Goal: Find specific page/section: Find specific page/section

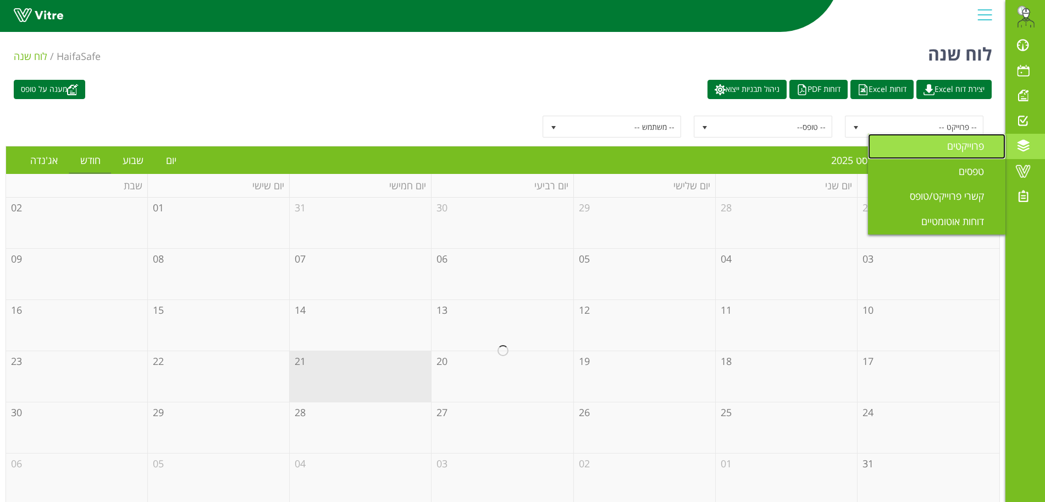
click at [951, 148] on span "פרוייקטים" at bounding box center [972, 145] width 50 height 13
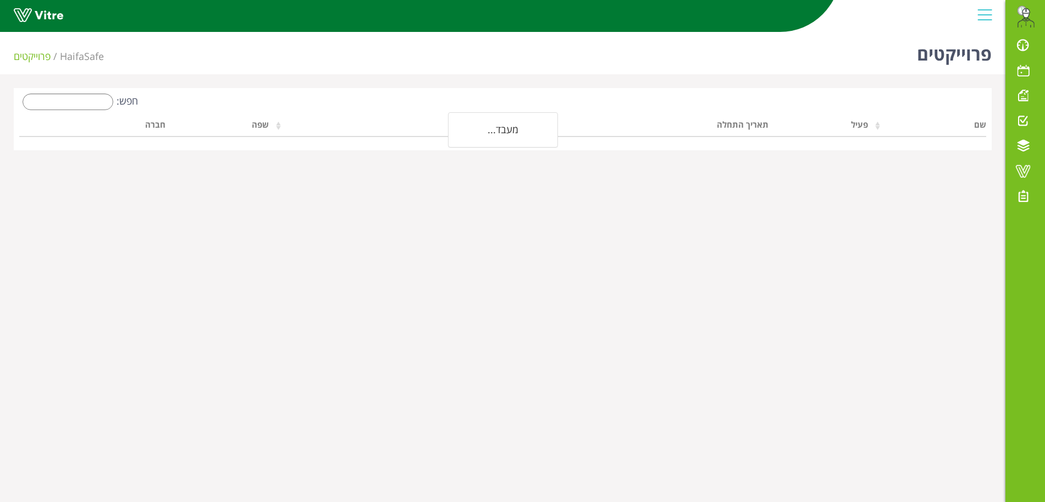
click at [74, 90] on div "חפש: שם פעיל תאריך התחלה תאריך סיום שפה חברה מעבד..." at bounding box center [503, 119] width 978 height 62
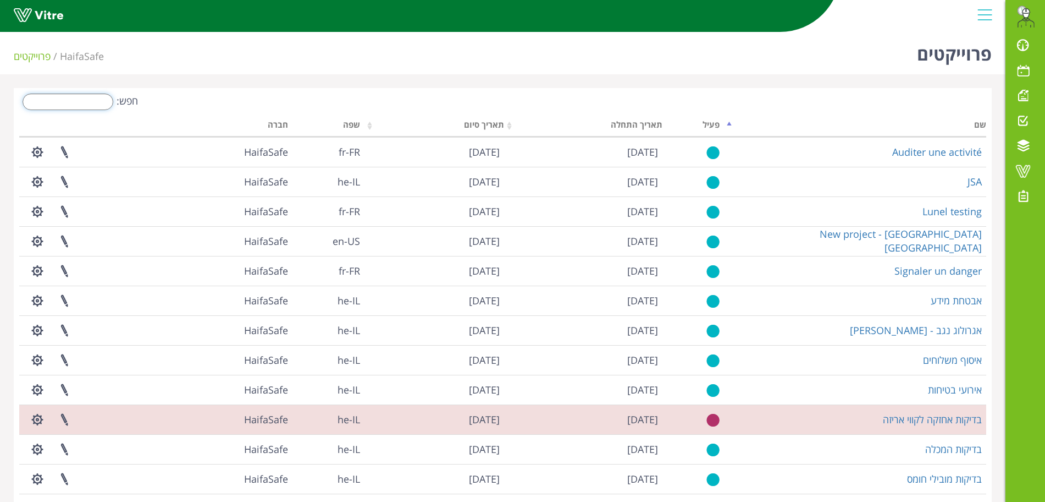
click at [76, 96] on input "חפש:" at bounding box center [68, 101] width 91 height 16
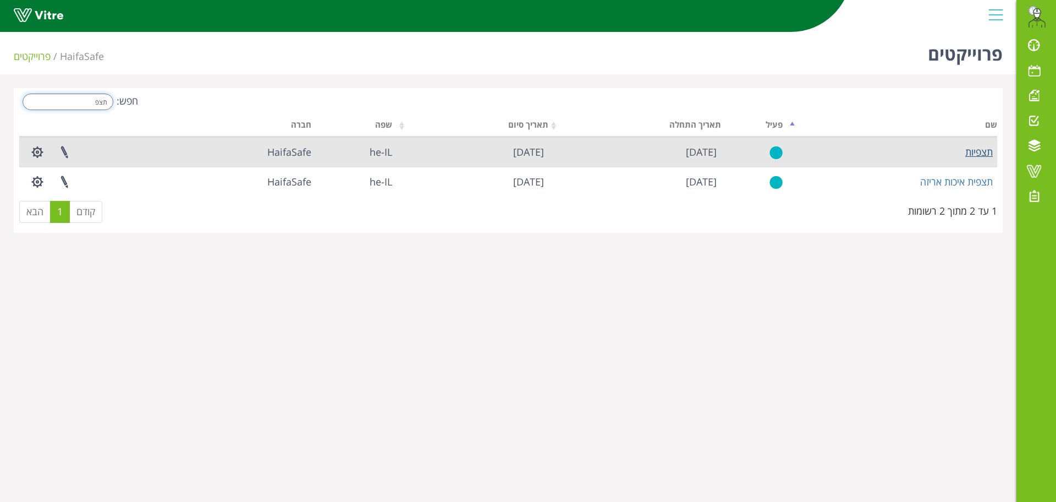
type input "תצפ"
click at [979, 157] on link "תצפיות" at bounding box center [978, 151] width 27 height 13
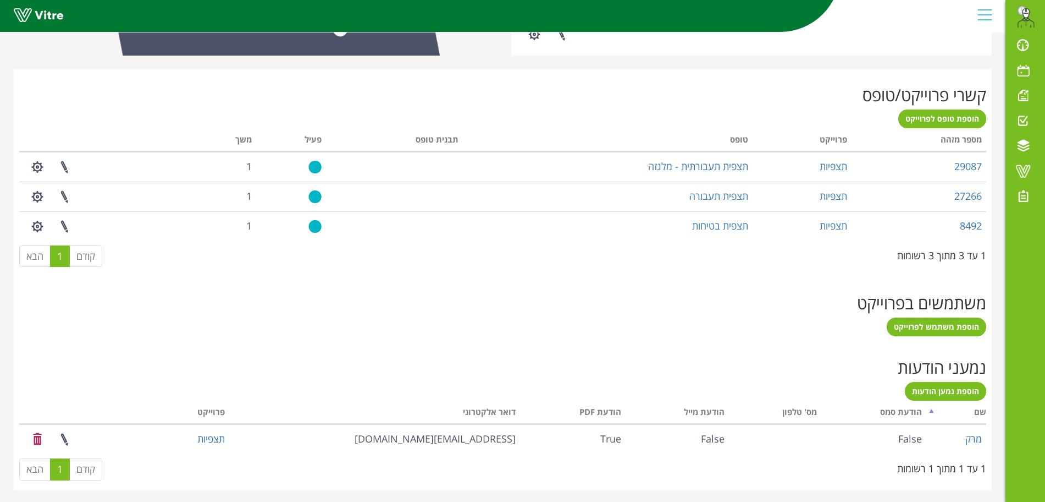
scroll to position [406, 0]
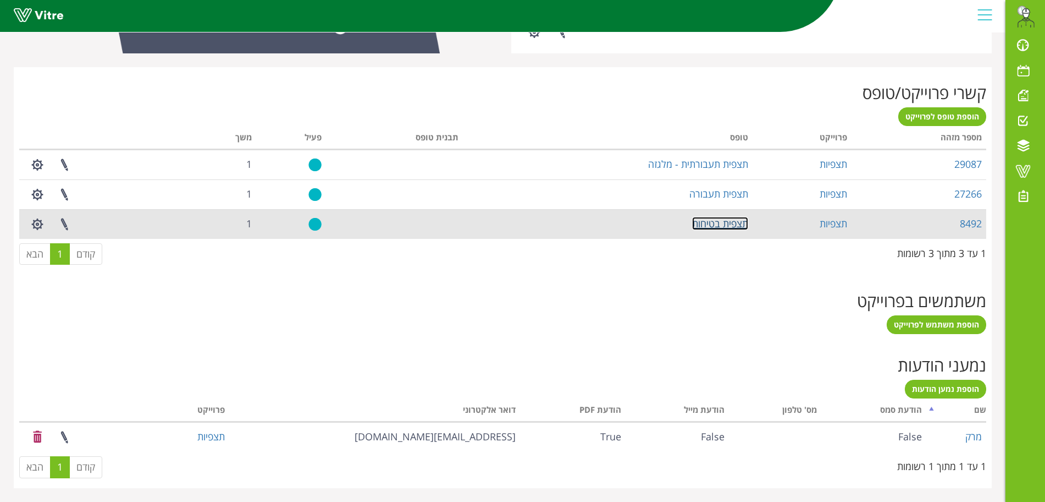
click at [720, 223] on link "תצפית בטיחות" at bounding box center [720, 223] width 56 height 13
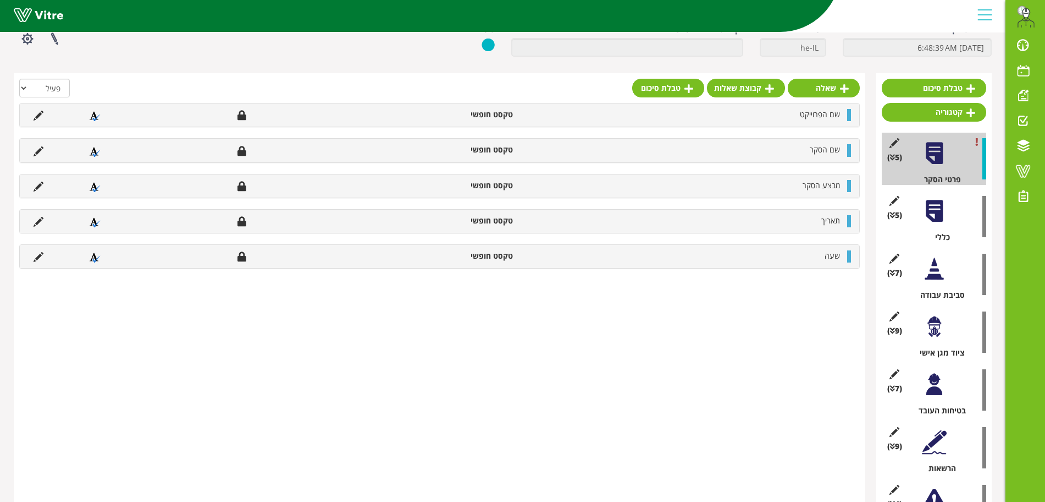
scroll to position [176, 0]
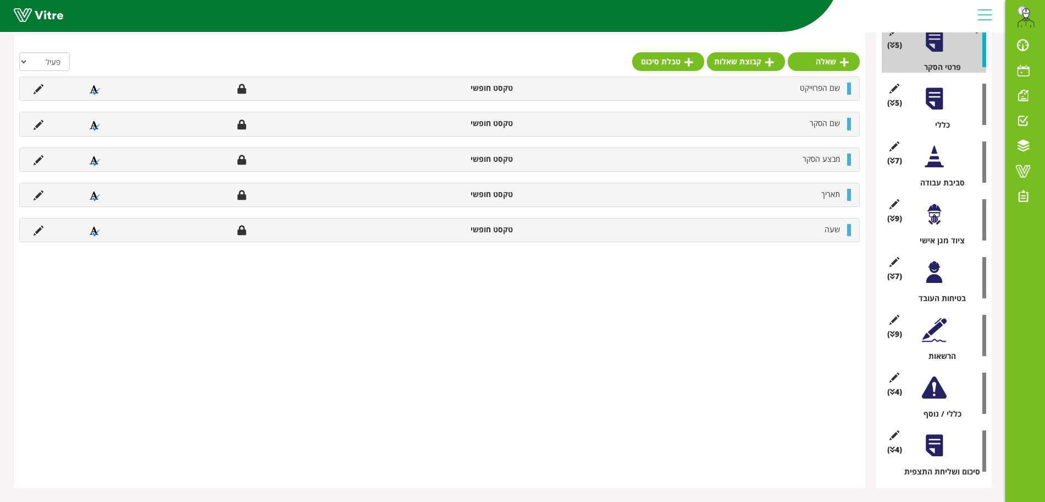
click at [938, 442] on div at bounding box center [934, 445] width 25 height 25
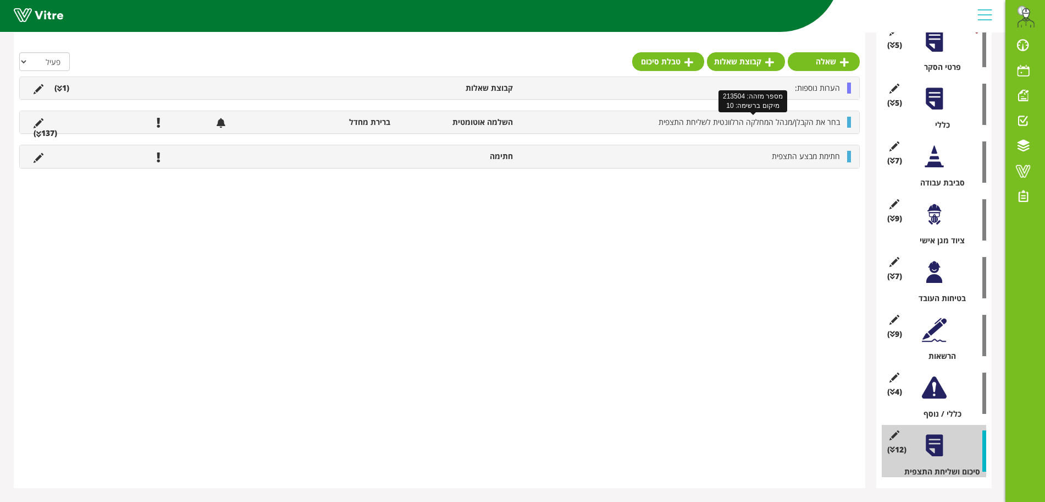
click at [754, 125] on span "בחר את הקבלן/מנהל המחלקה הרלוונטית לשליחת התצפית" at bounding box center [749, 122] width 181 height 10
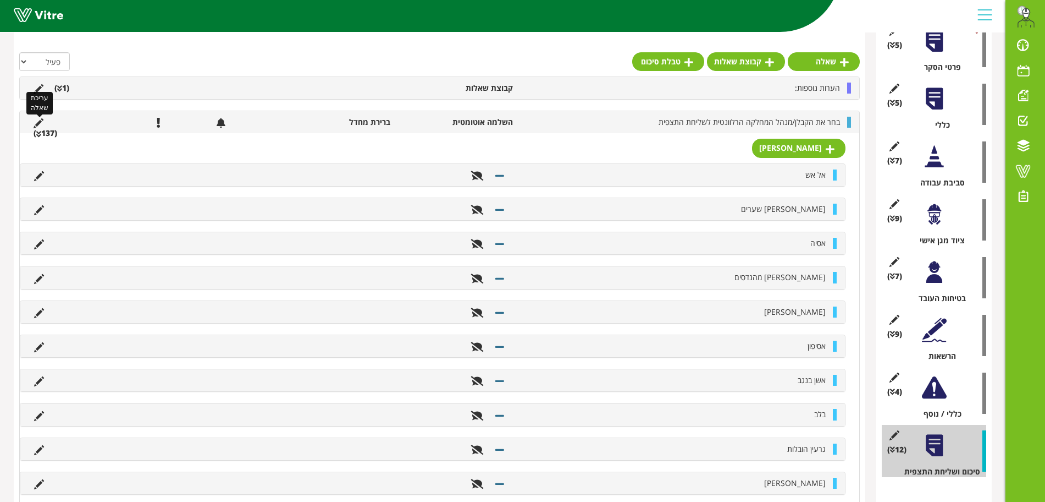
click at [36, 122] on icon at bounding box center [39, 123] width 10 height 10
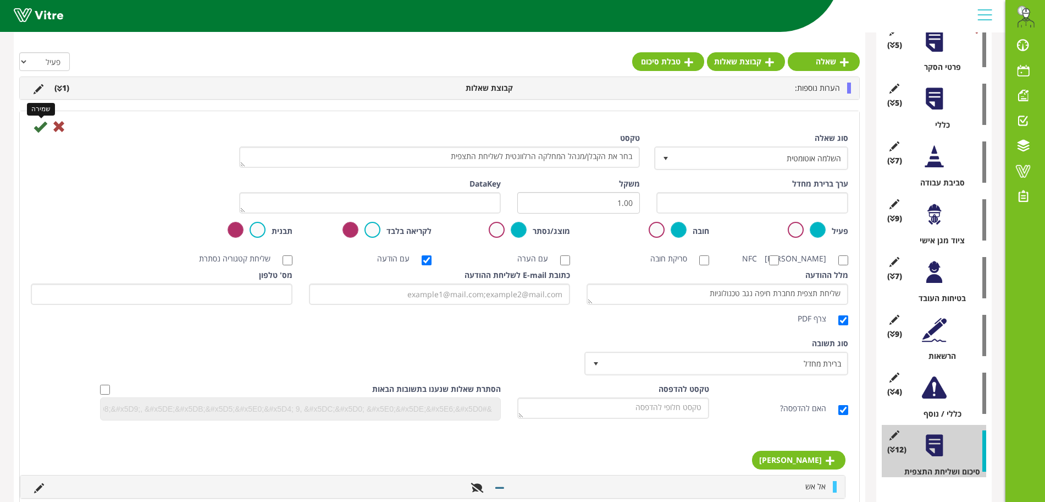
click at [35, 128] on icon at bounding box center [40, 126] width 13 height 13
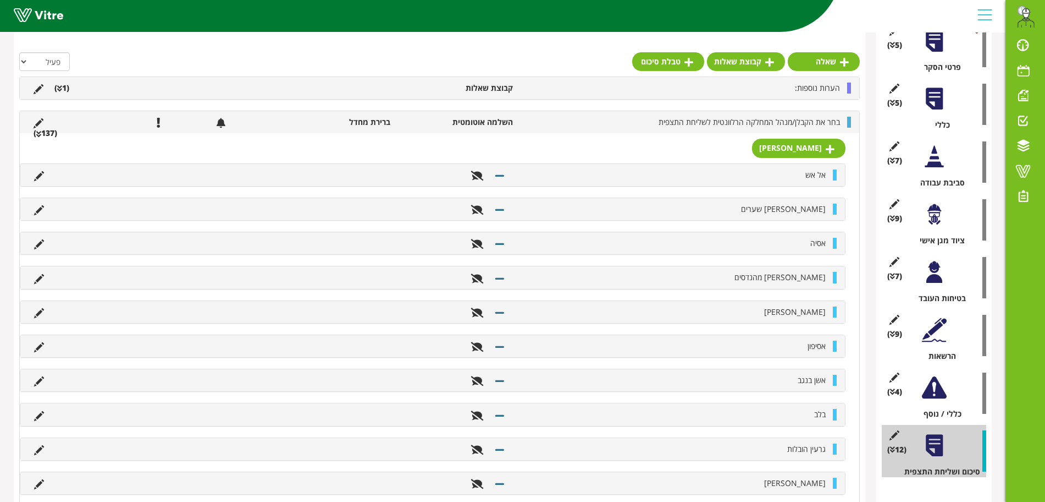
click at [544, 121] on li "בחר את הקבלן/מנהל המחלקה הרלוונטית לשליחת התצפית" at bounding box center [682, 122] width 327 height 11
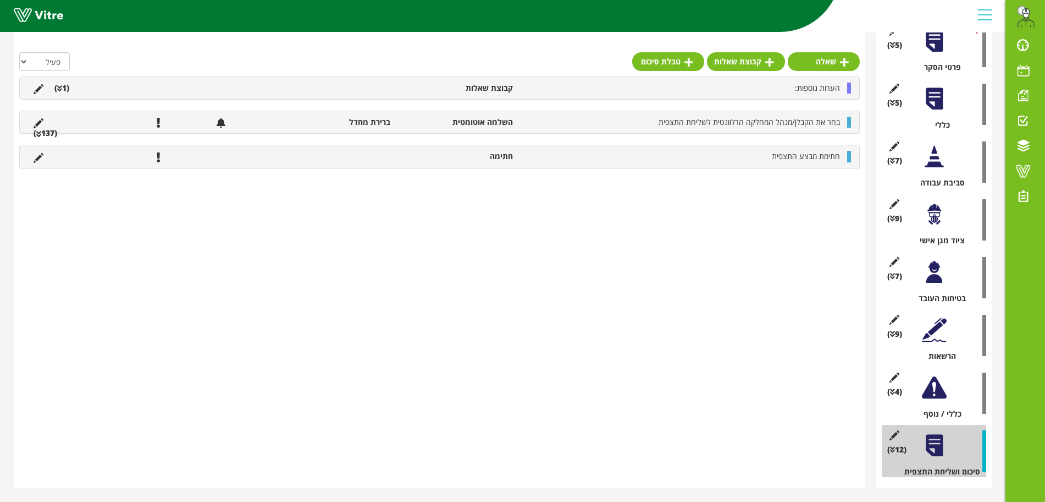
click at [43, 136] on li "(137 )" at bounding box center [45, 133] width 35 height 11
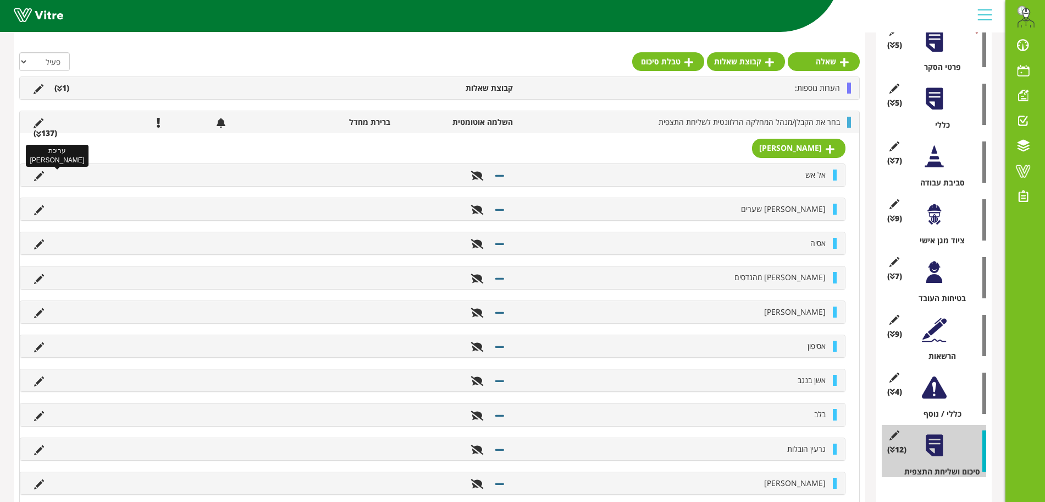
click at [40, 177] on icon at bounding box center [39, 176] width 10 height 10
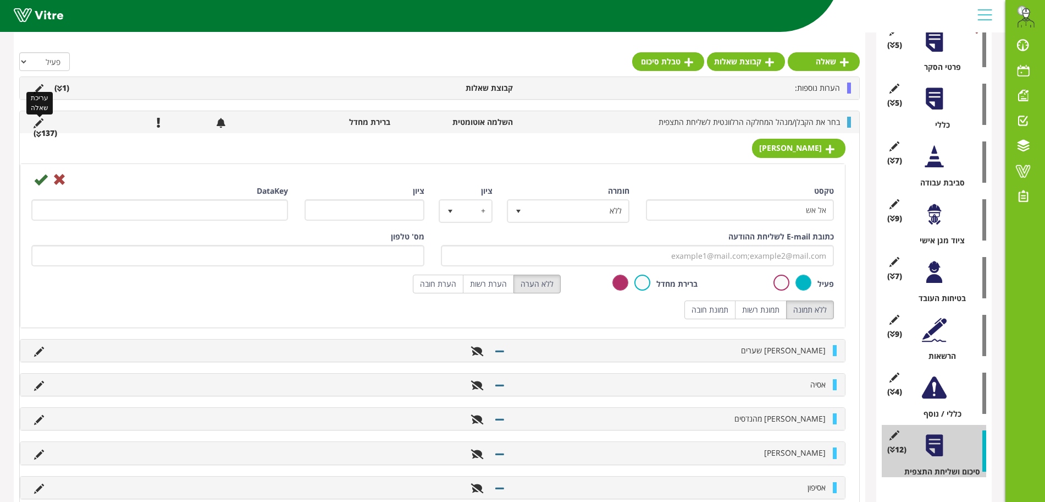
click at [38, 121] on icon at bounding box center [39, 123] width 10 height 10
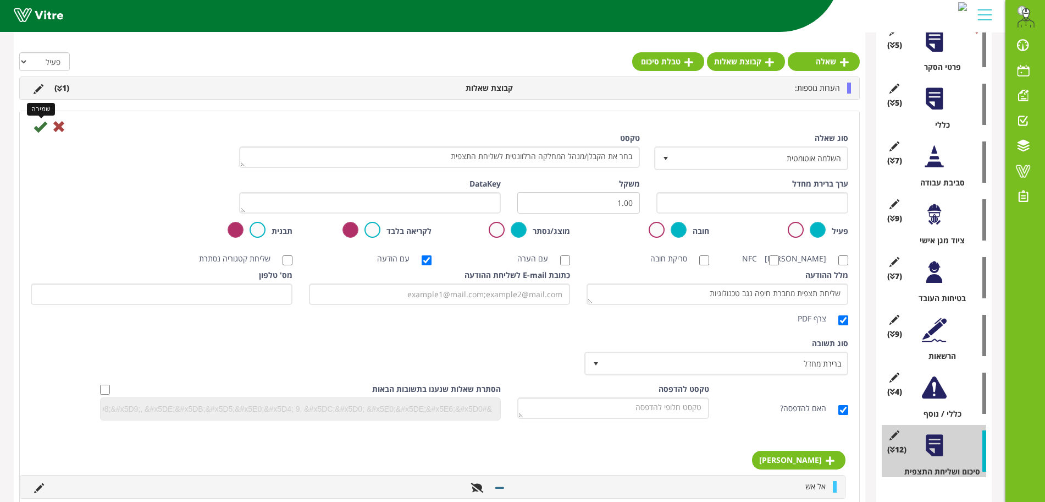
click at [41, 126] on icon at bounding box center [40, 126] width 13 height 13
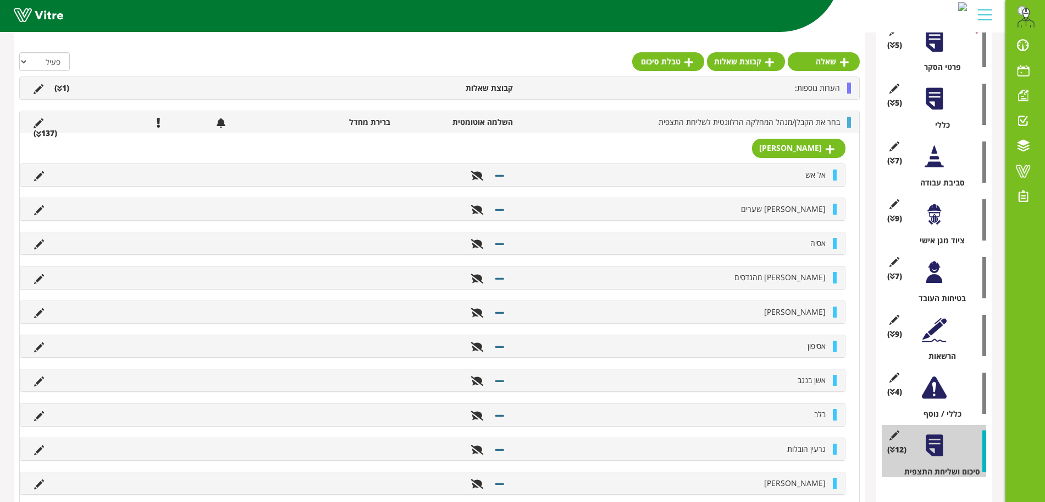
click at [51, 135] on li "(137 )" at bounding box center [45, 133] width 35 height 11
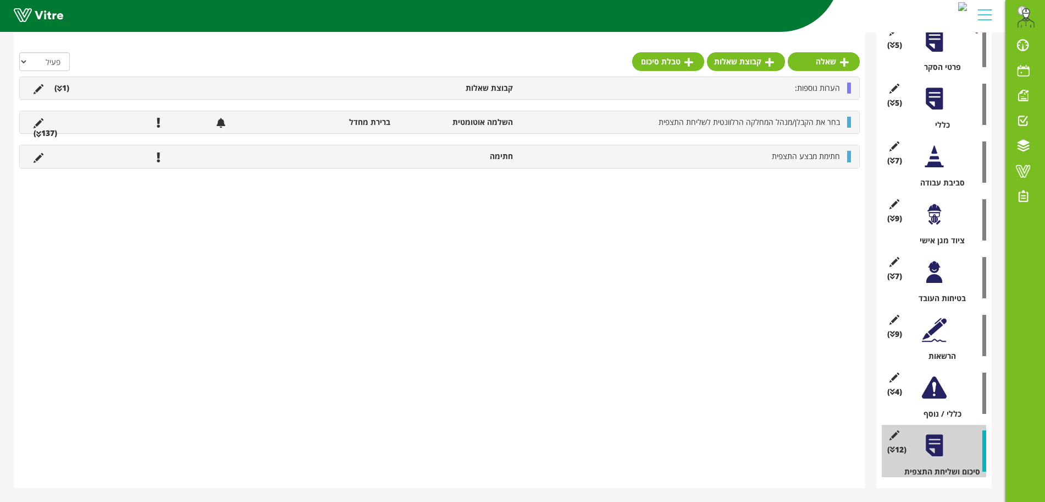
click at [752, 305] on div "שאלה קבוצת שאלות טבלת סיכום הכל פעיל לא פעיל הערות נוספות: קבוצת שאלות (1 ) שאל…" at bounding box center [440, 224] width 852 height 527
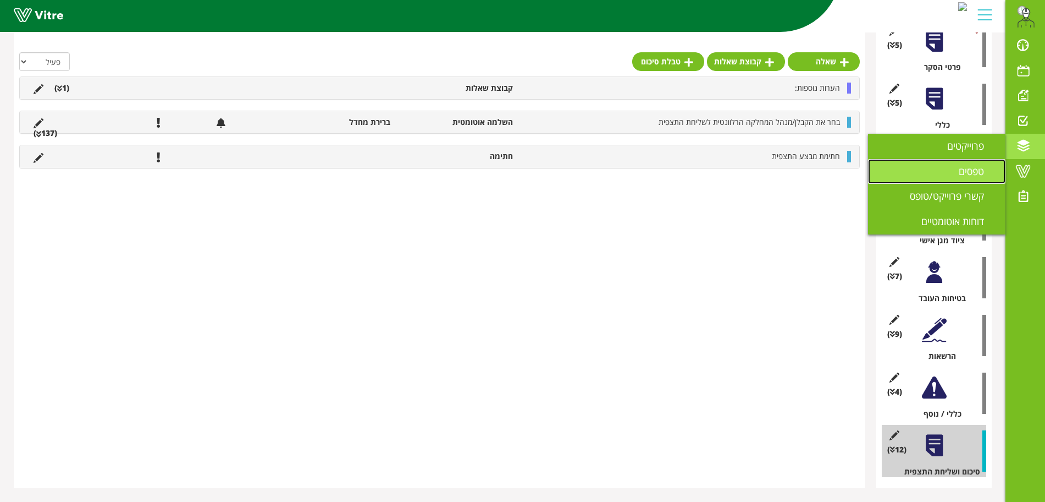
click at [965, 179] on link "טפסים" at bounding box center [936, 171] width 137 height 25
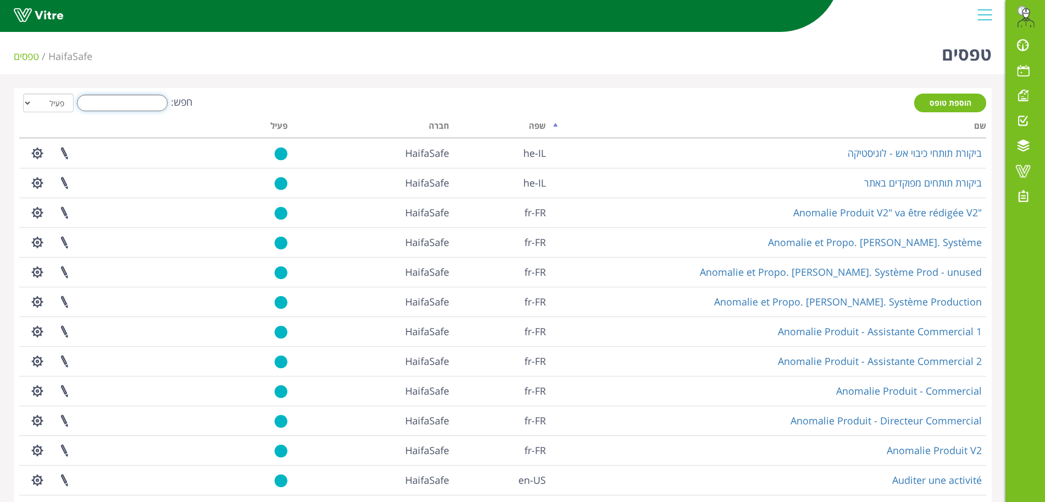
click at [125, 111] on input "חפש:" at bounding box center [122, 103] width 91 height 16
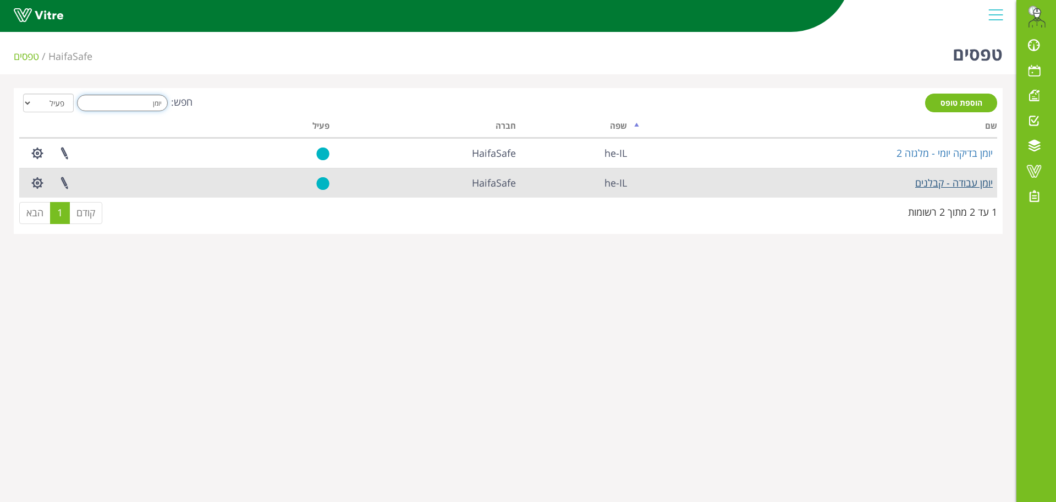
type input "יומן"
click at [942, 187] on link "יומן עבודה - קבלנים" at bounding box center [954, 182] width 78 height 13
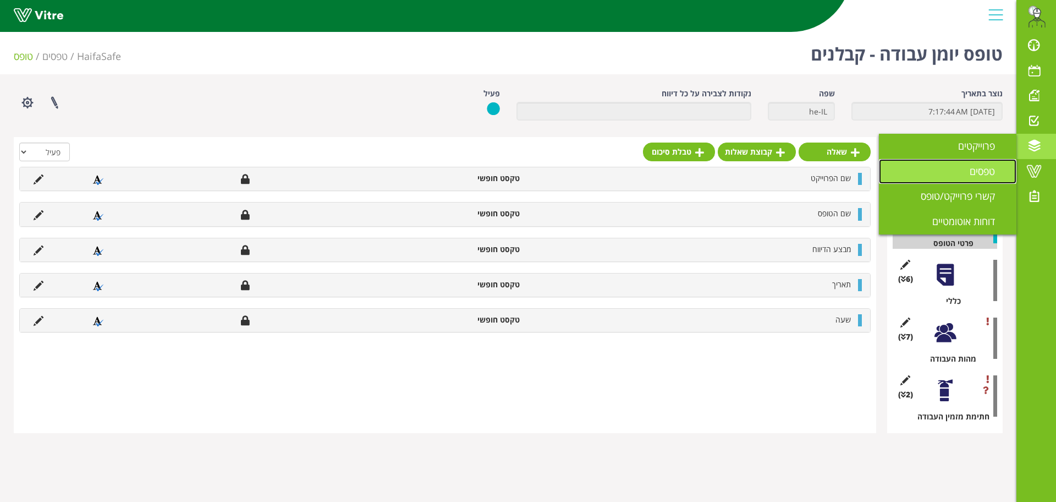
click at [986, 173] on span "טפסים" at bounding box center [988, 170] width 38 height 13
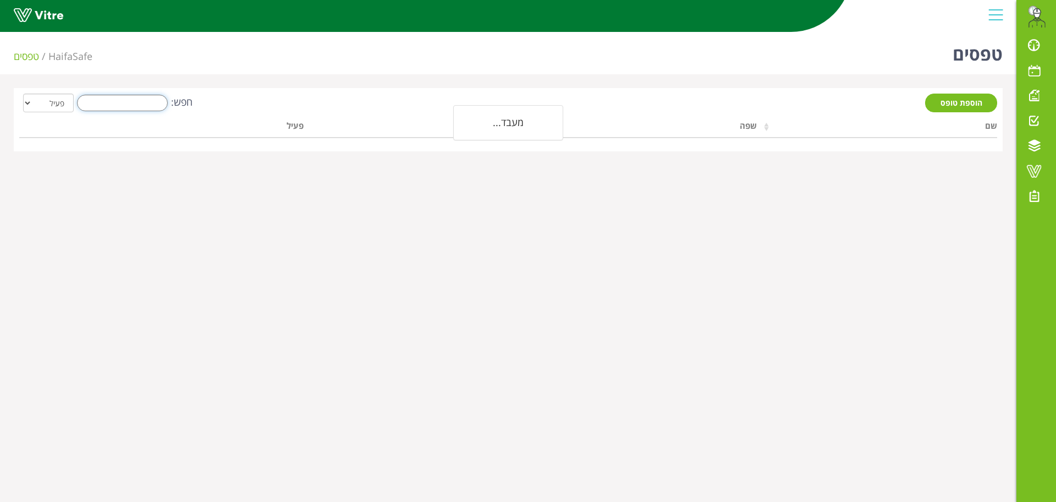
click at [111, 98] on input "חפש:" at bounding box center [122, 103] width 91 height 16
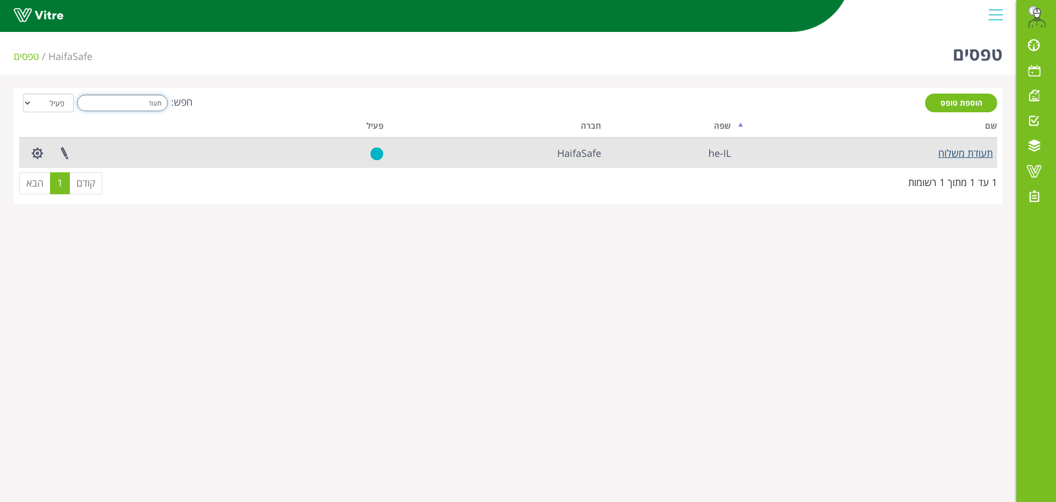
type input "תעוד"
click at [949, 158] on link "תעודת משלוח" at bounding box center [965, 152] width 54 height 13
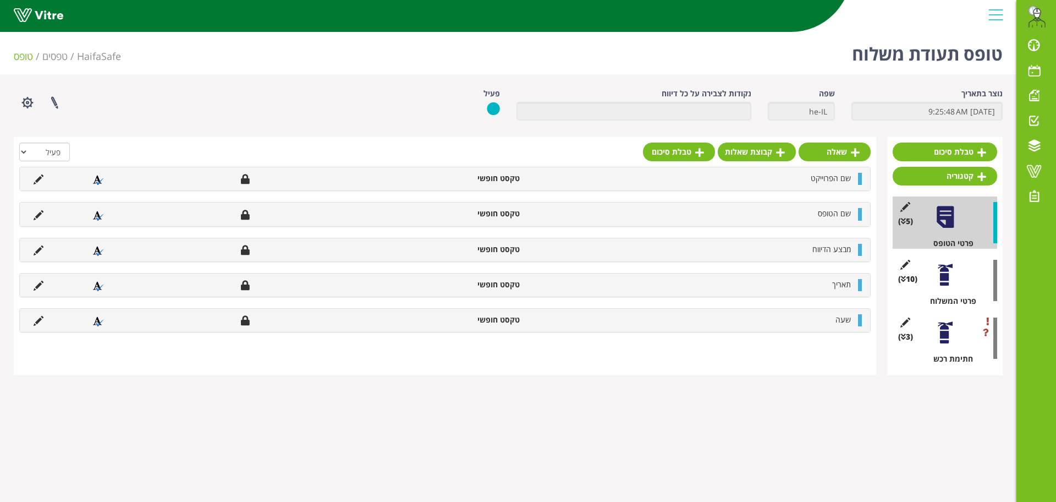
click at [947, 337] on div at bounding box center [945, 332] width 25 height 25
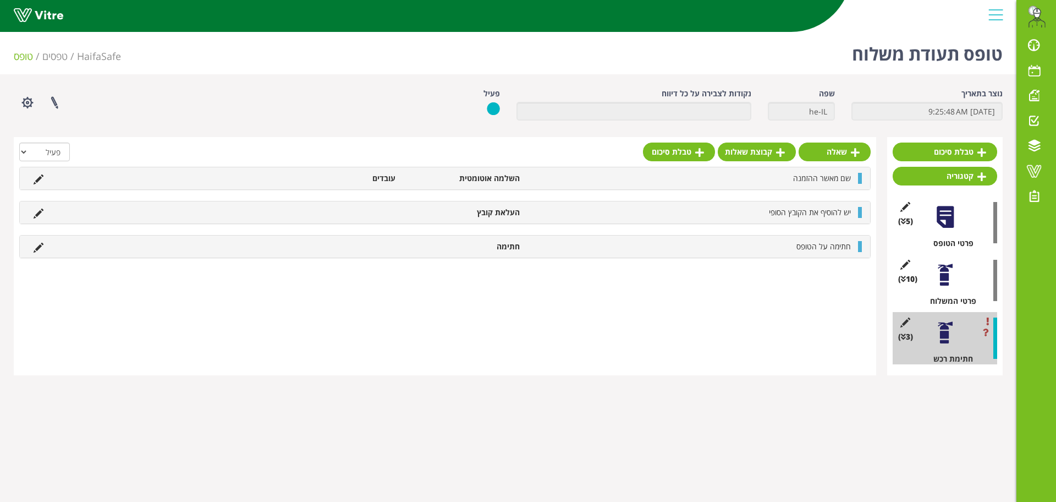
click at [943, 277] on div at bounding box center [945, 274] width 25 height 25
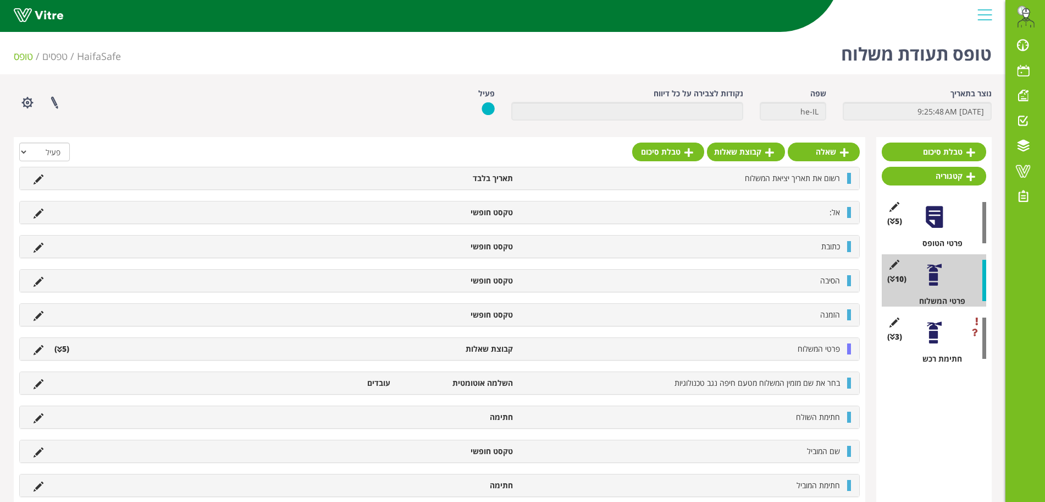
click at [927, 230] on div "(5 ) פרטי הטופס" at bounding box center [934, 222] width 104 height 52
click at [929, 221] on div at bounding box center [934, 217] width 25 height 25
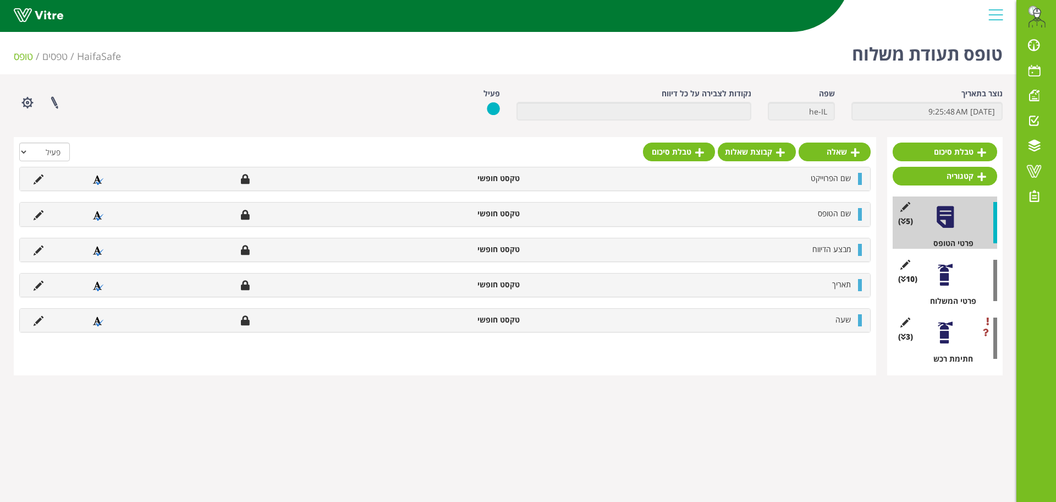
click at [943, 269] on div at bounding box center [945, 274] width 25 height 25
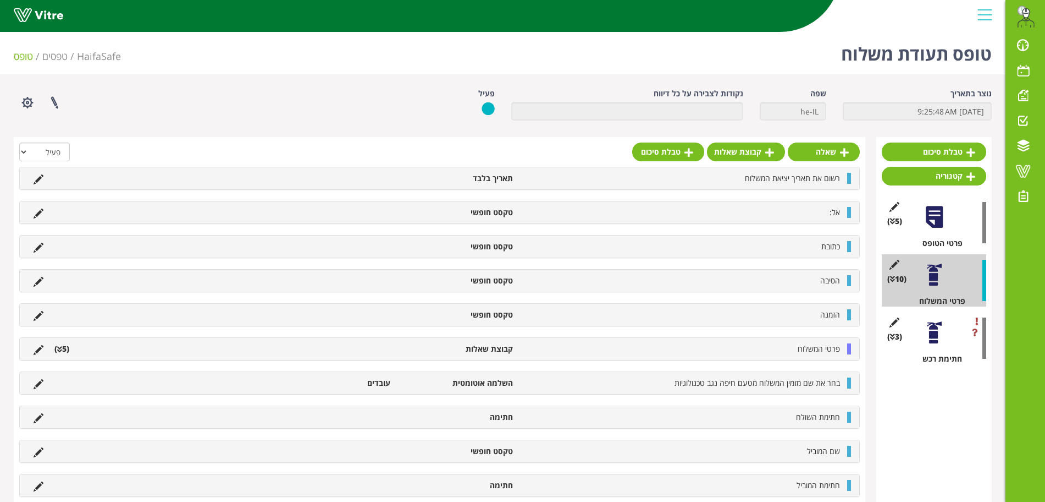
click at [605, 59] on div "טופס תעודת משלוח HaifaSafe טפסים טופס" at bounding box center [503, 50] width 1006 height 47
click at [804, 184] on div "רשום את תאריך יציאת המשלוח תאריך בלבד" at bounding box center [440, 178] width 840 height 22
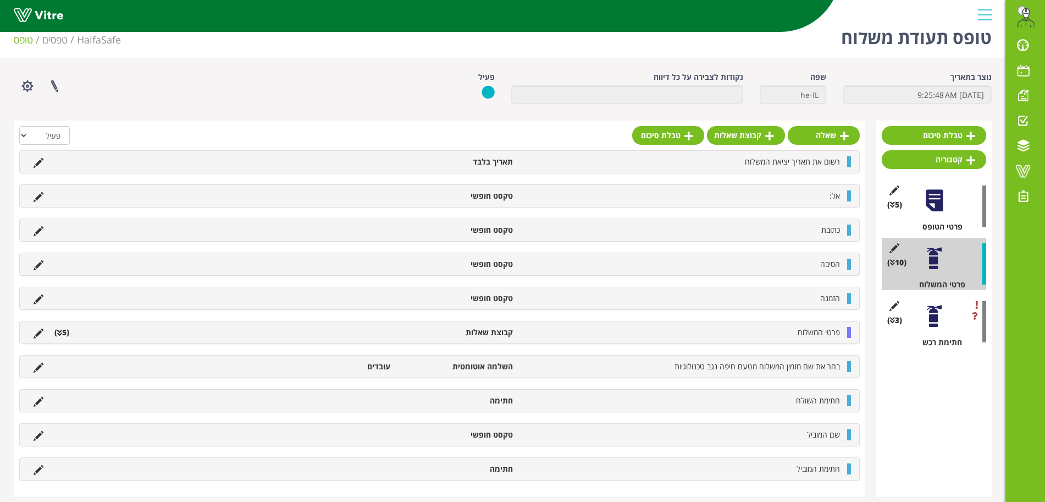
scroll to position [25, 0]
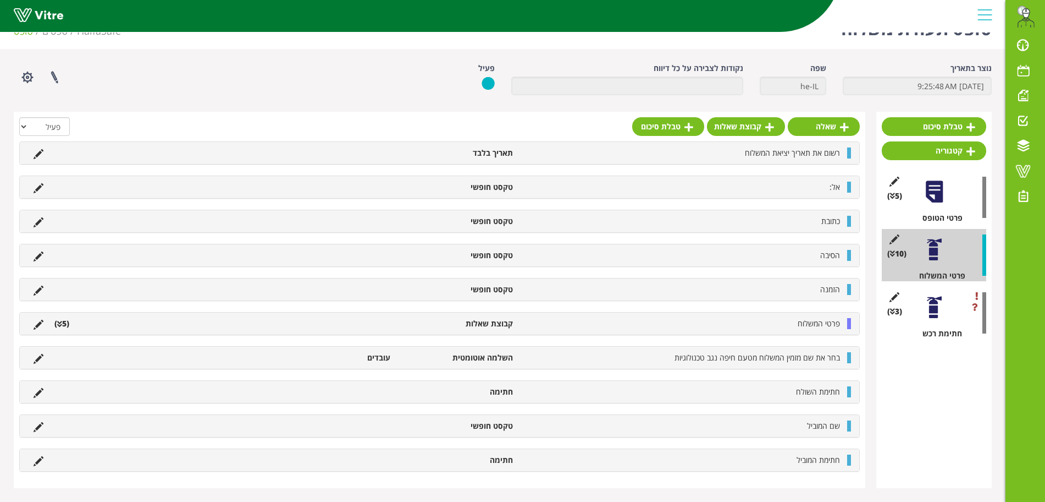
click at [65, 325] on li "(5 )" at bounding box center [62, 323] width 26 height 11
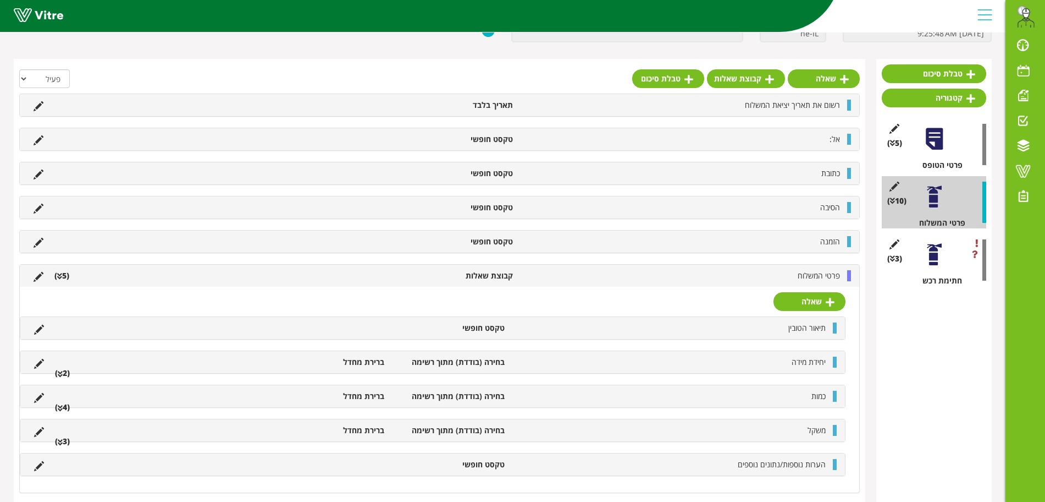
scroll to position [163, 0]
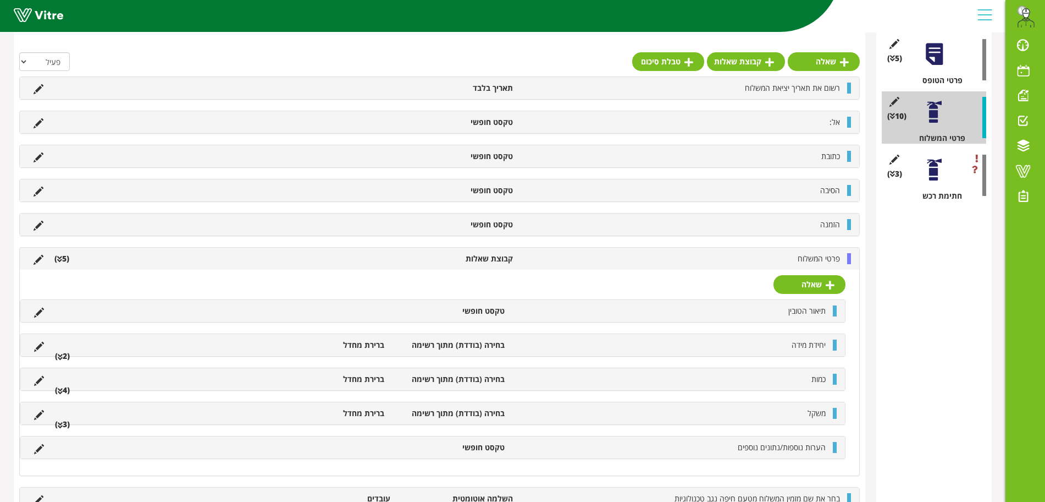
click at [64, 261] on li "(5 )" at bounding box center [62, 258] width 26 height 11
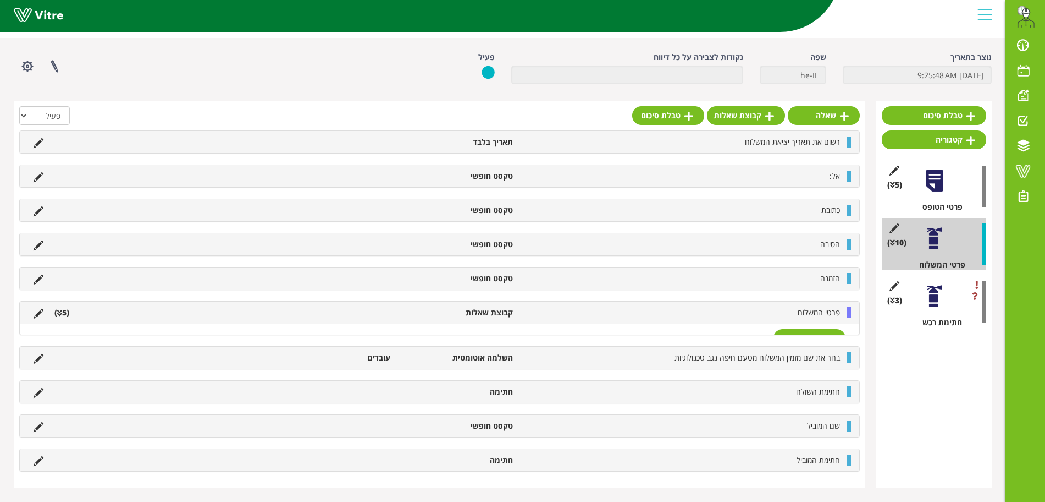
scroll to position [25, 0]
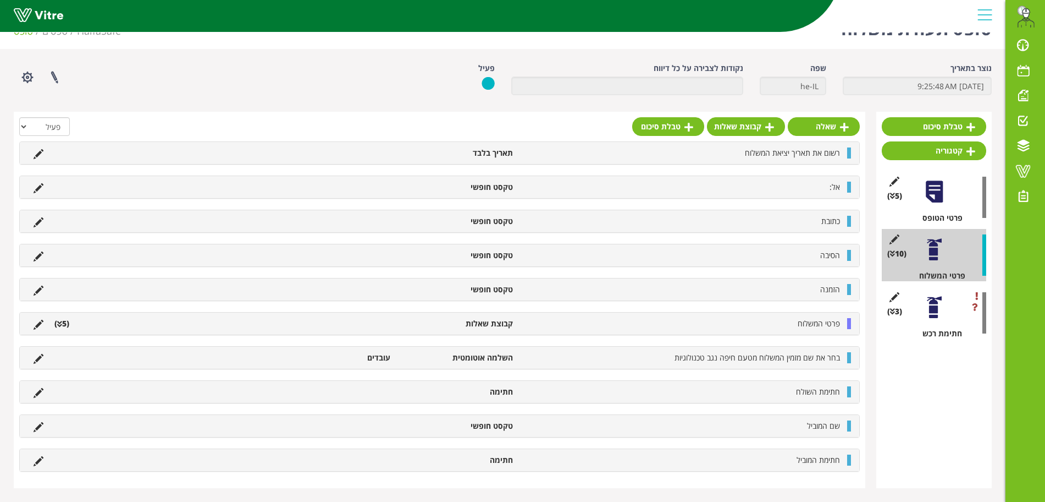
click at [712, 440] on div "רשום את תאריך יציאת המשלוח תאריך בלבד אל: טקסט חופשי כתובת טקסט חופשי הסיבה טקס…" at bounding box center [439, 306] width 841 height 330
click at [939, 194] on div at bounding box center [934, 191] width 25 height 25
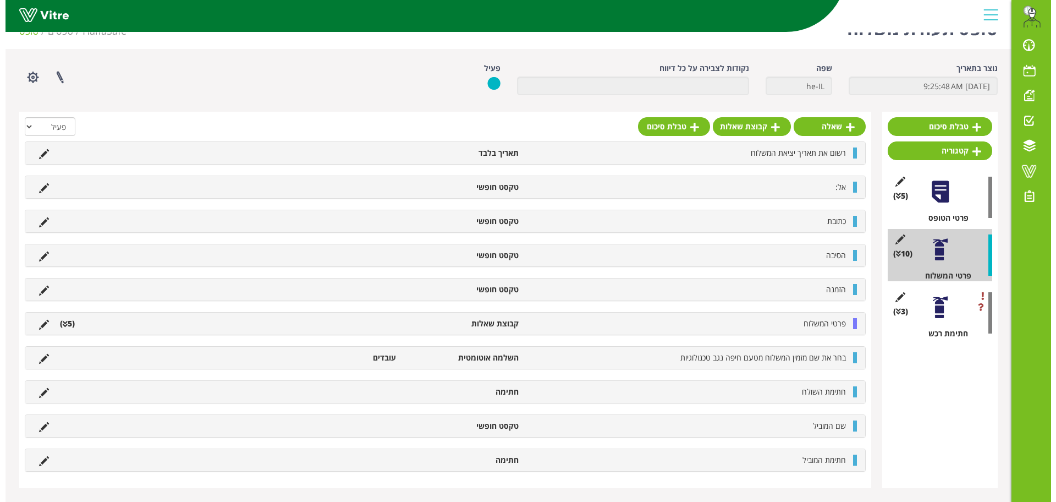
scroll to position [0, 0]
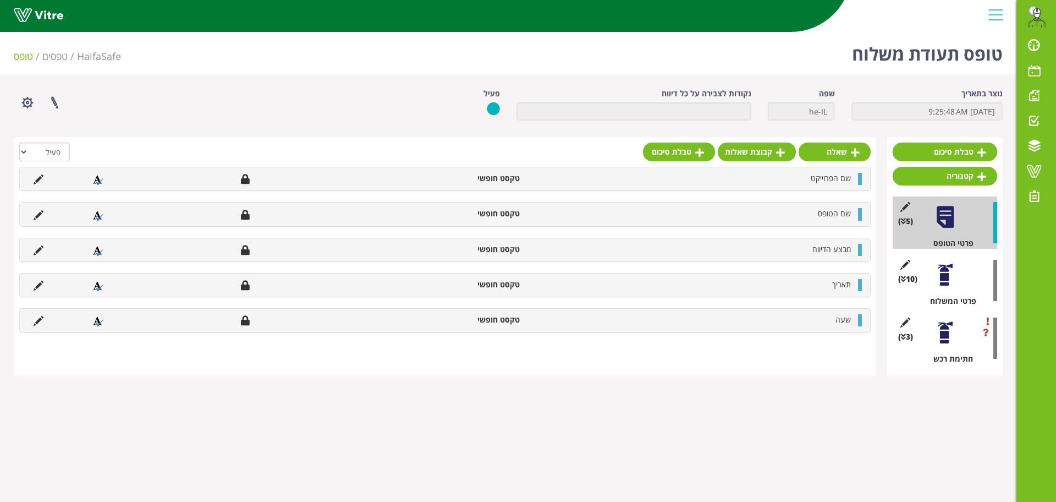
click at [946, 273] on div at bounding box center [945, 274] width 25 height 25
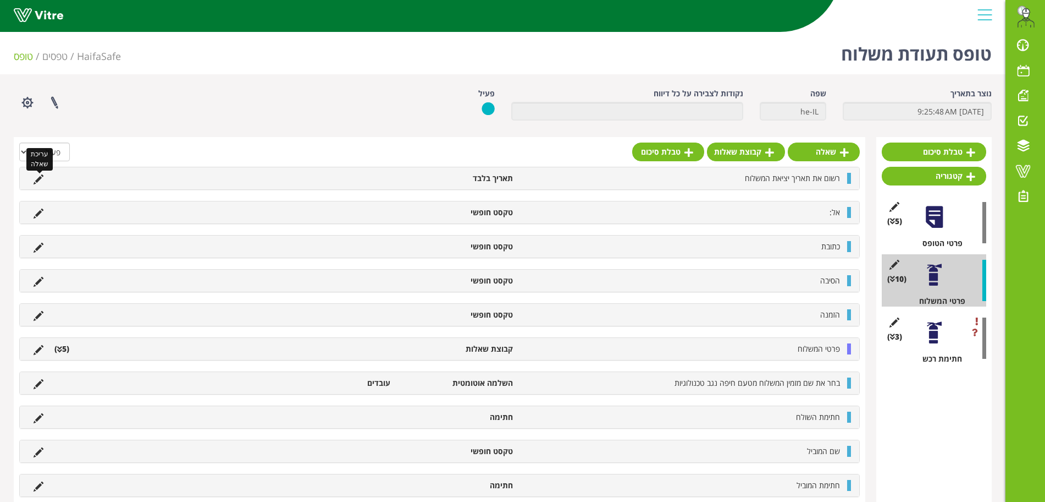
click at [37, 180] on icon at bounding box center [39, 179] width 10 height 10
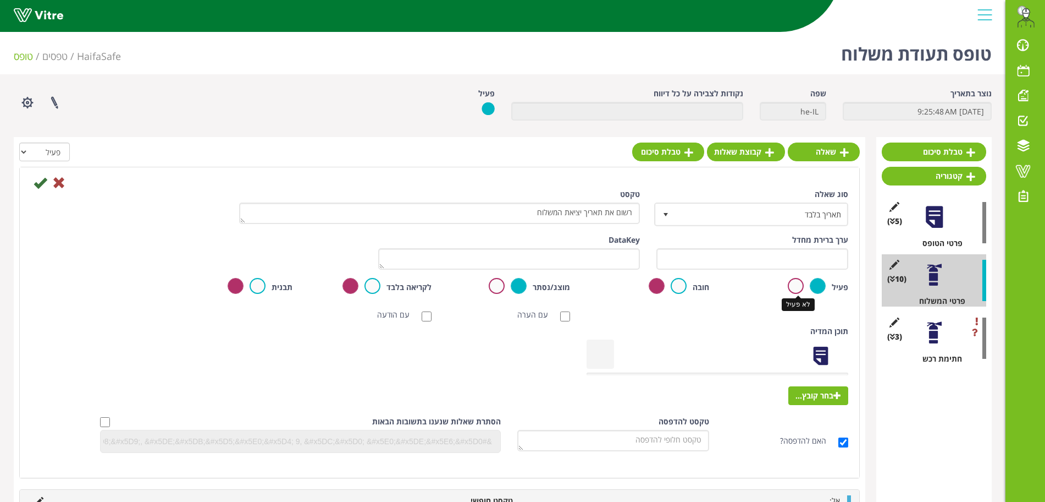
click at [794, 291] on label at bounding box center [796, 286] width 16 height 16
click at [0, 0] on input "radio" at bounding box center [0, 0] width 0 height 0
click at [42, 184] on icon at bounding box center [40, 182] width 13 height 13
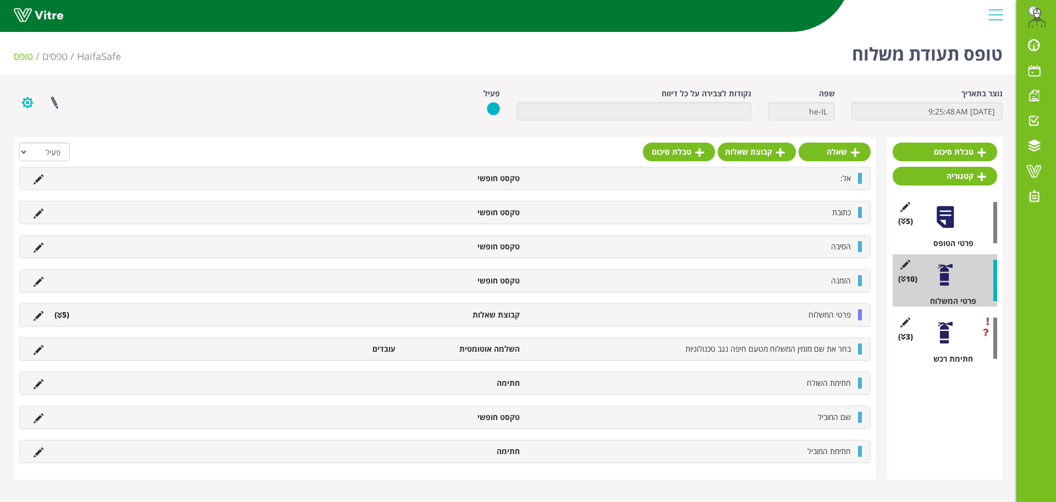
click at [27, 104] on button "button" at bounding box center [27, 102] width 27 height 29
click at [55, 148] on link "הגדרת משתמשים" at bounding box center [57, 143] width 87 height 14
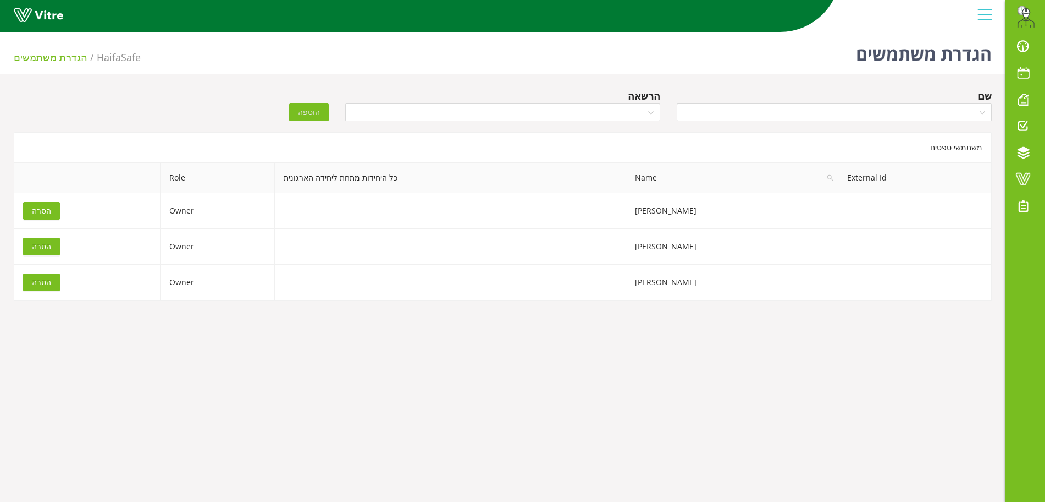
click at [371, 352] on body "Eran.Azran@haifa-group.com התראות והודעות לוח בקרה לוח שנה מענה על טופס משימות …" at bounding box center [522, 278] width 1045 height 502
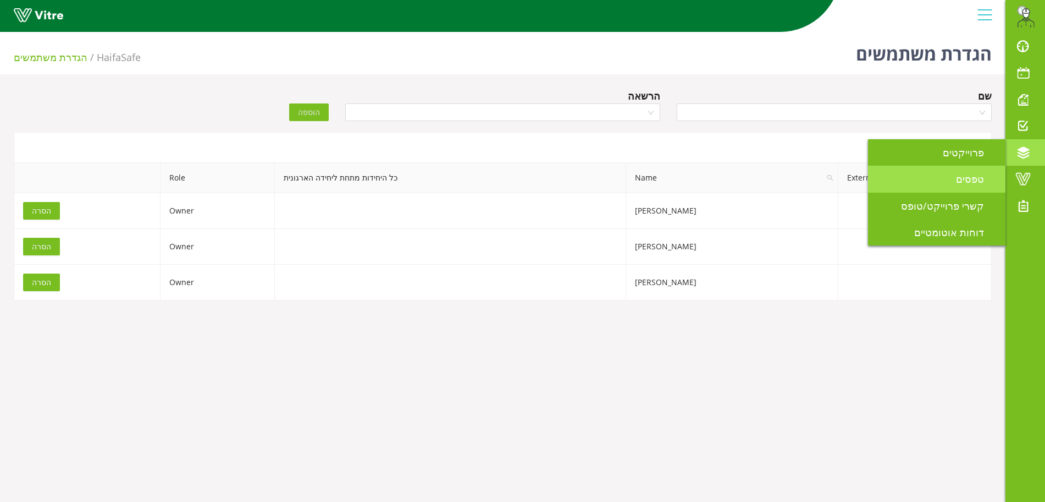
drag, startPoint x: 964, startPoint y: 172, endPoint x: 963, endPoint y: 182, distance: 9.9
click at [964, 172] on span "טפסים" at bounding box center [976, 178] width 41 height 13
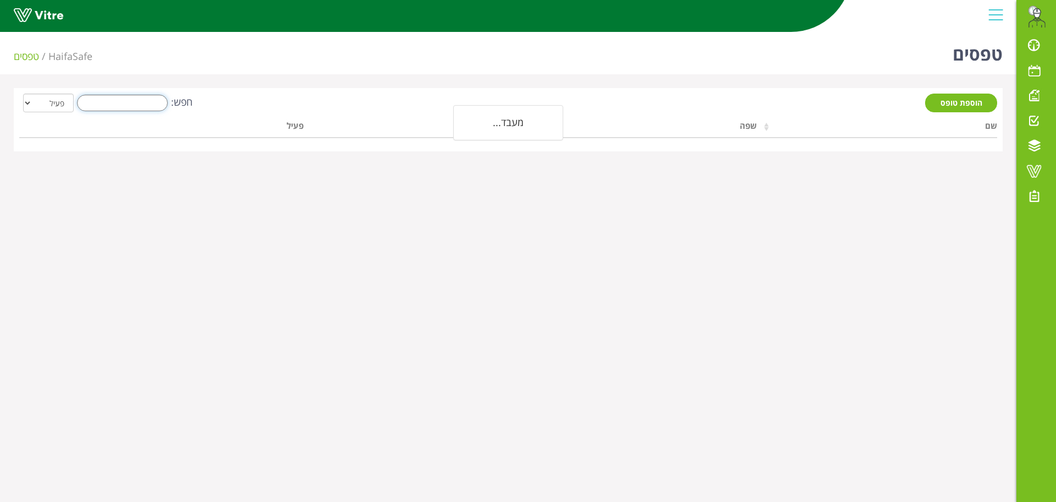
click at [140, 102] on input "חפש:" at bounding box center [122, 103] width 91 height 16
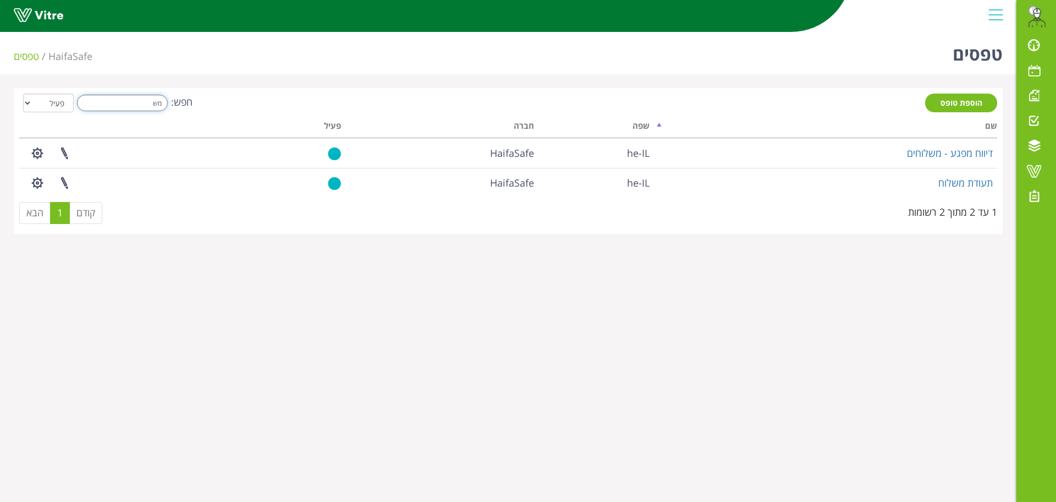
type input "מ"
type input "מעקב"
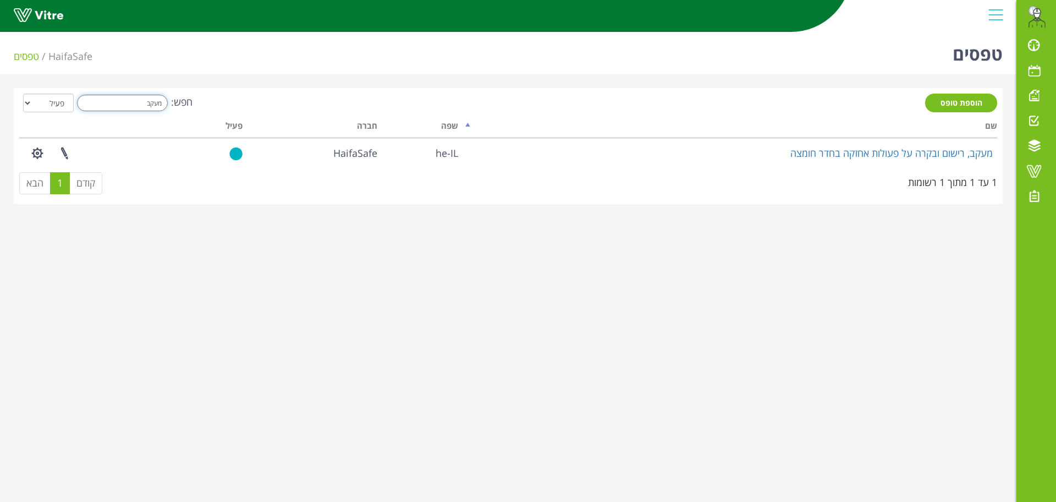
drag, startPoint x: 123, startPoint y: 105, endPoint x: 195, endPoint y: 108, distance: 72.6
click at [195, 108] on div "חפש: מעקב הכל פעיל לא פעיל" at bounding box center [508, 103] width 978 height 20
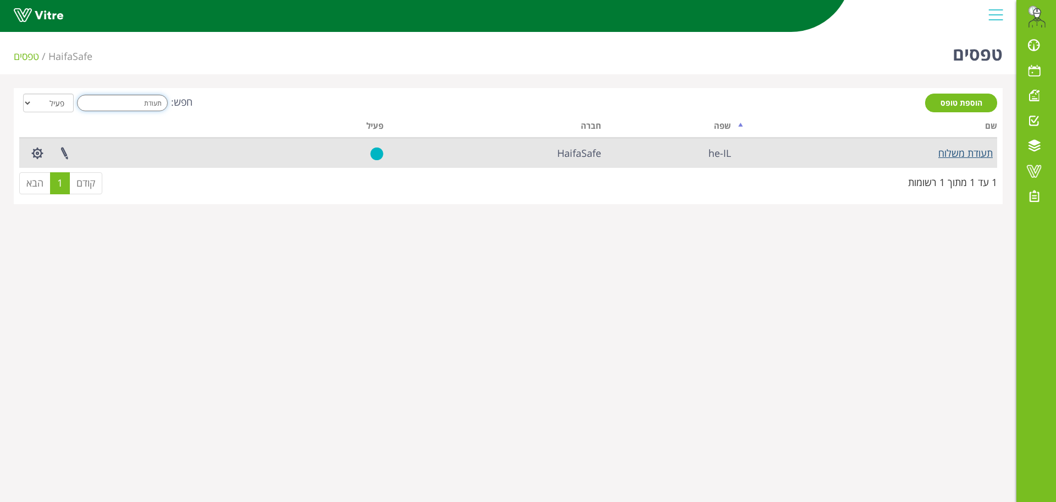
type input "תעודת"
click at [945, 156] on link "תעודת משלוח" at bounding box center [965, 152] width 54 height 13
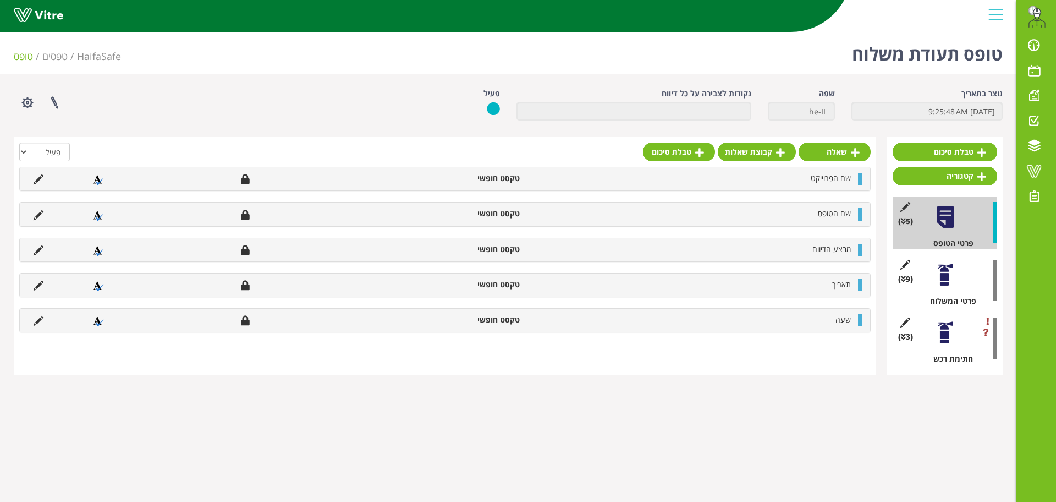
click at [949, 286] on div at bounding box center [945, 274] width 25 height 25
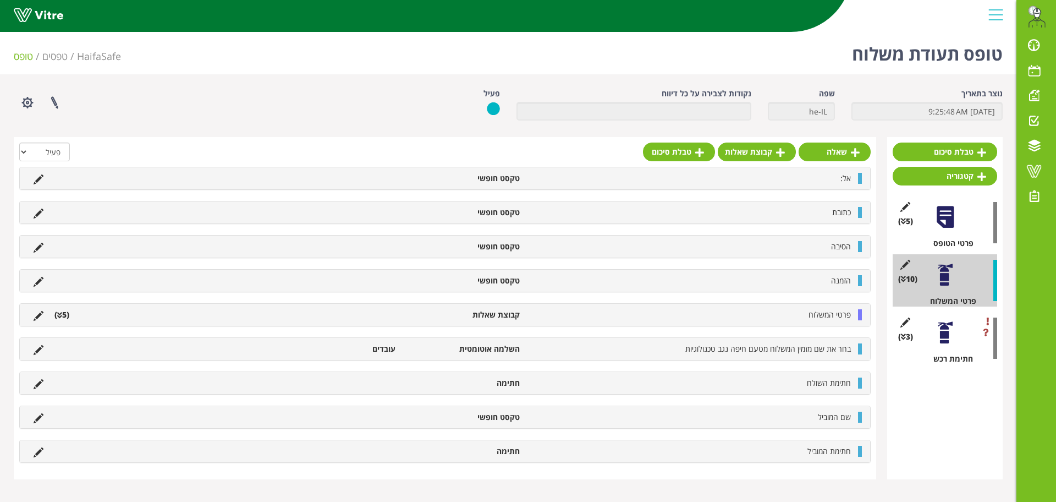
click at [949, 343] on div at bounding box center [945, 332] width 25 height 25
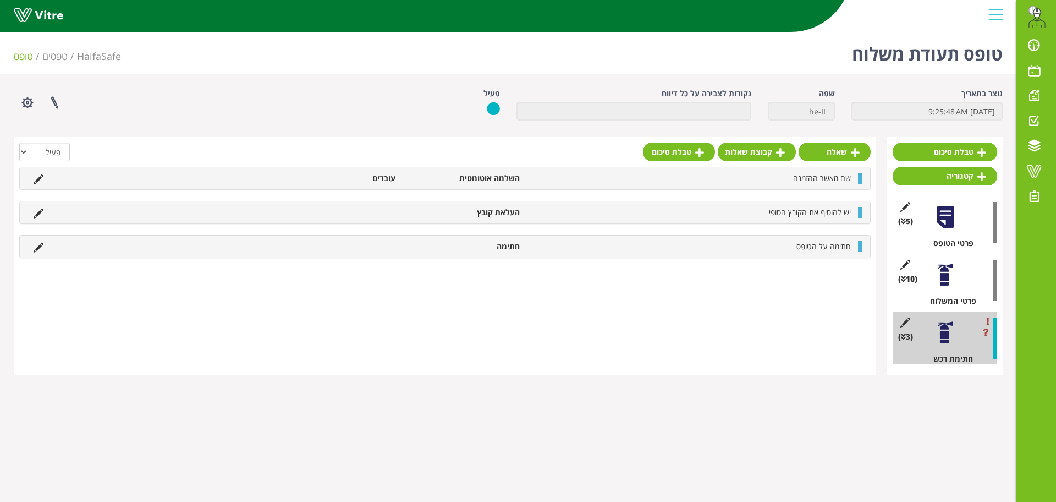
click at [956, 278] on div at bounding box center [945, 274] width 25 height 25
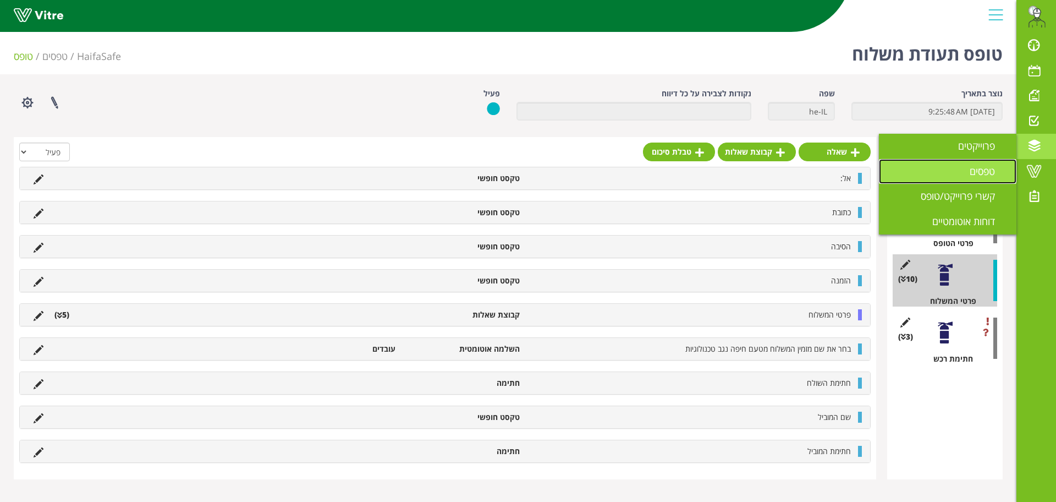
click at [982, 171] on span "טפסים" at bounding box center [988, 170] width 38 height 13
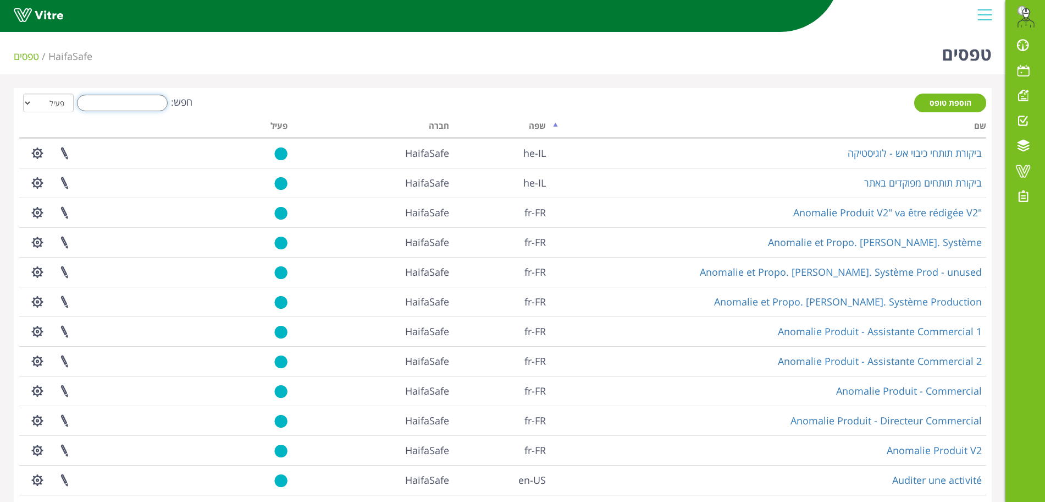
click at [122, 108] on input "חפש:" at bounding box center [122, 103] width 91 height 16
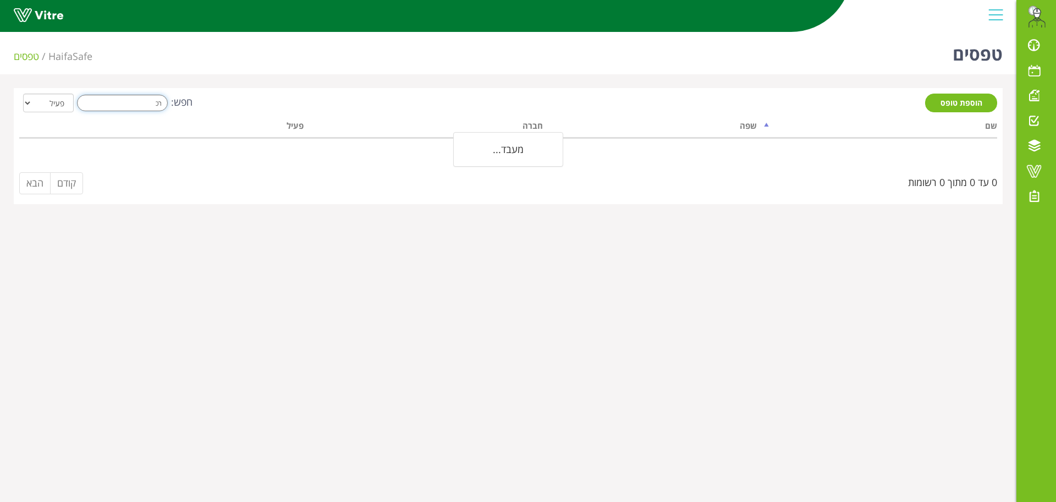
type input "ר"
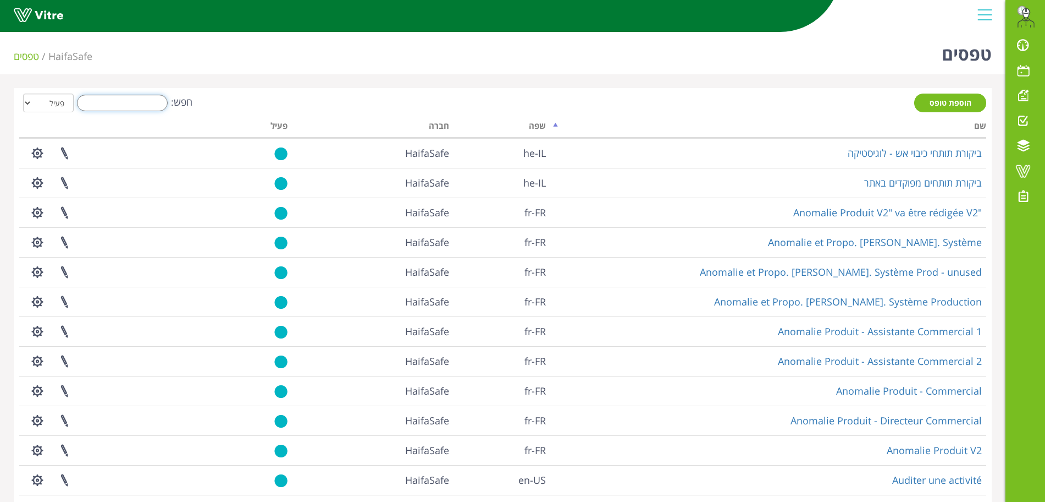
click at [111, 103] on input "חפש:" at bounding box center [122, 103] width 91 height 16
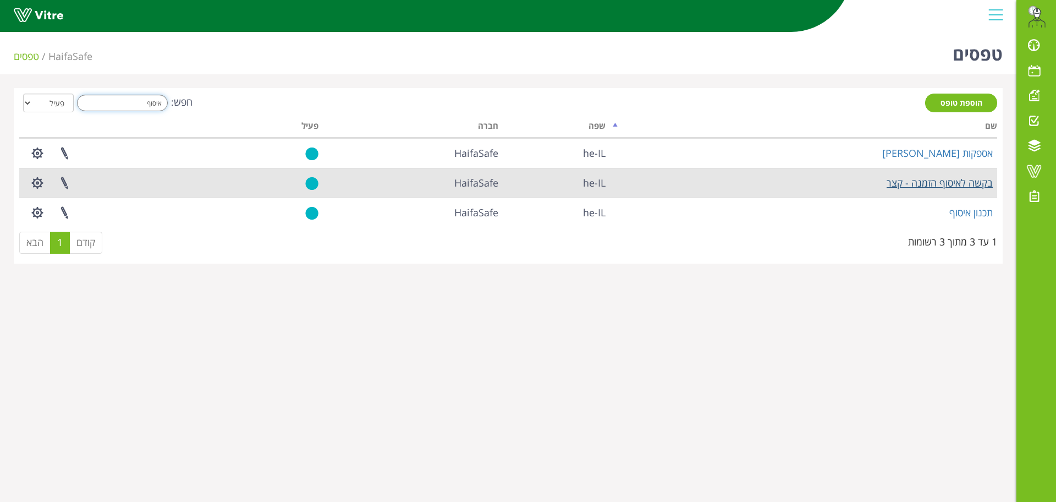
type input "איסוף"
click at [928, 180] on link "בקשה לאיסוף הזמנה - קצר" at bounding box center [939, 182] width 106 height 13
